Goal: Obtain resource: Obtain resource

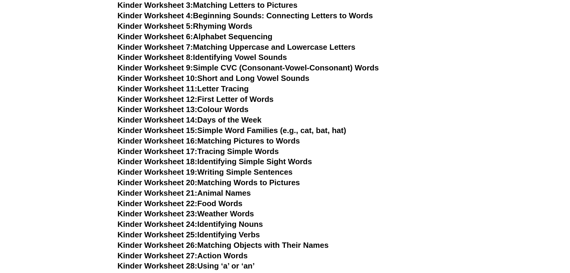
scroll to position [294, 0]
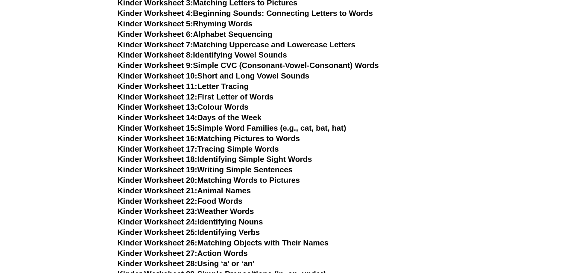
click at [229, 166] on link "Kinder Worksheet 19: Writing Simple Sentences" at bounding box center [205, 169] width 175 height 9
click at [238, 157] on link "Kinder Worksheet 18: Identifying Simple Sight Words" at bounding box center [215, 158] width 195 height 9
click at [203, 169] on link "Kinder Worksheet 19: Writing Simple Sentences" at bounding box center [205, 169] width 175 height 9
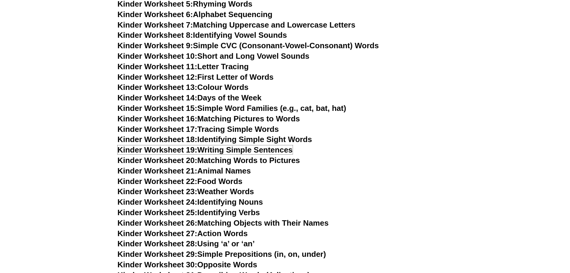
scroll to position [324, 0]
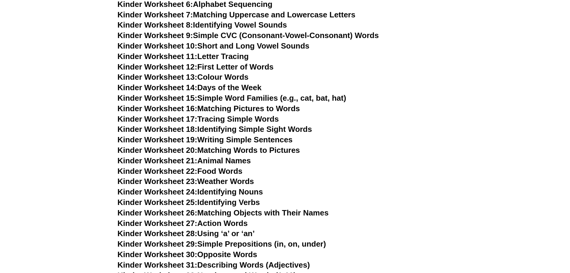
click at [250, 151] on link "Kinder Worksheet 20: Matching Words to Pictures" at bounding box center [209, 149] width 183 height 9
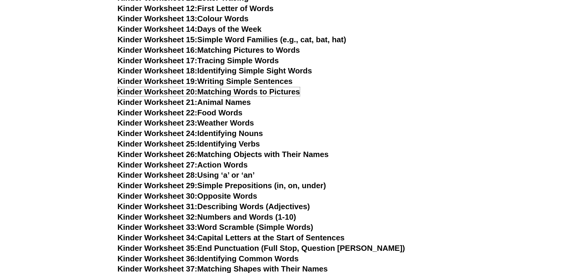
scroll to position [384, 0]
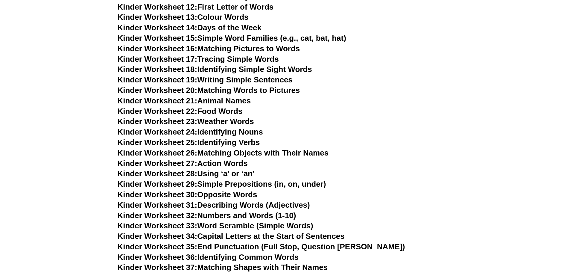
click at [225, 121] on link "Kinder Worksheet 23: Weather Words" at bounding box center [186, 121] width 137 height 9
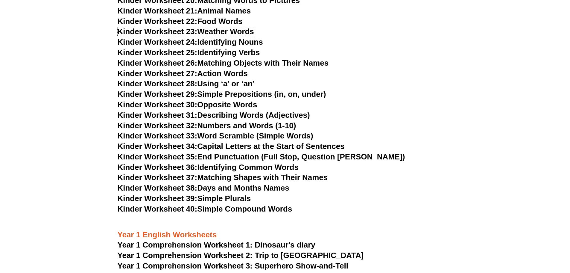
scroll to position [504, 0]
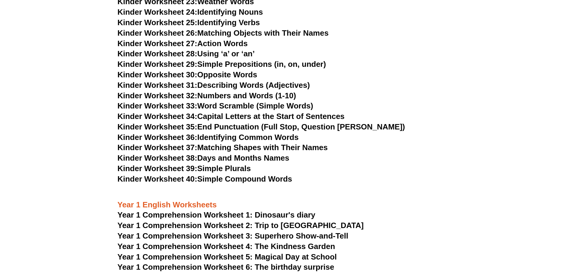
click at [242, 117] on link "Kinder Worksheet 34: Capital Letters at the Start of Sentences" at bounding box center [231, 116] width 227 height 9
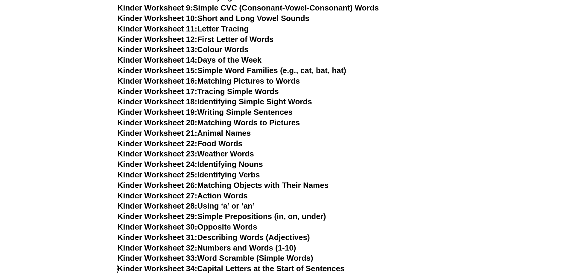
scroll to position [264, 0]
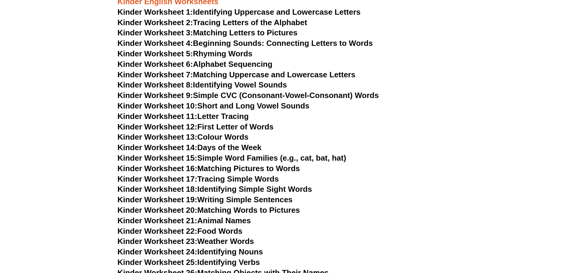
click at [220, 87] on link "Kinder Worksheet 8: Identifying Vowel Sounds" at bounding box center [202, 84] width 169 height 9
click at [228, 139] on link "Kinder Worksheet 13: Colour Words" at bounding box center [183, 136] width 131 height 9
click at [217, 220] on link "Kinder Worksheet 21: Animal Names" at bounding box center [185, 220] width 134 height 9
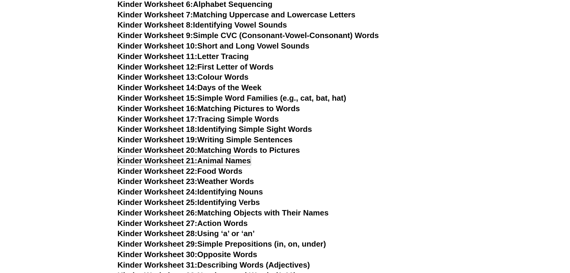
scroll to position [354, 0]
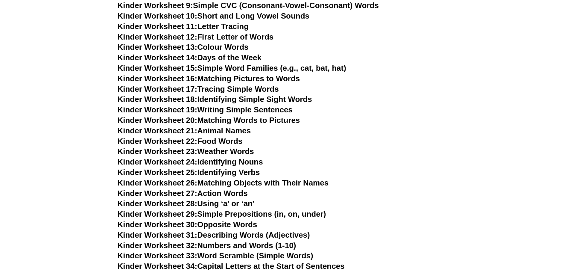
click at [216, 141] on link "Kinder Worksheet 22: Food Words" at bounding box center [180, 141] width 125 height 9
click at [215, 150] on link "Kinder Worksheet 23: Weather Words" at bounding box center [186, 151] width 137 height 9
click at [231, 164] on link "Kinder Worksheet 24: Identifying Nouns" at bounding box center [190, 161] width 145 height 9
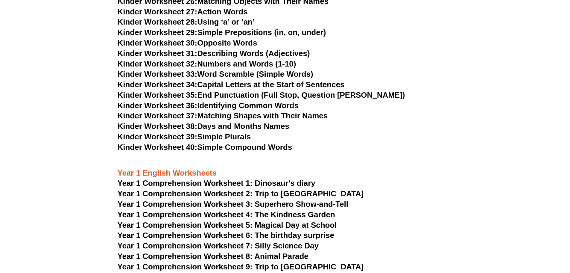
scroll to position [624, 0]
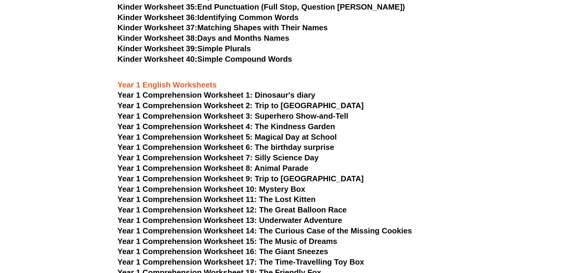
click at [408, 59] on h3 "Kinder Worksheet 40: Simple Compound Words" at bounding box center [285, 59] width 335 height 10
